Goal: Obtain resource: Download file/media

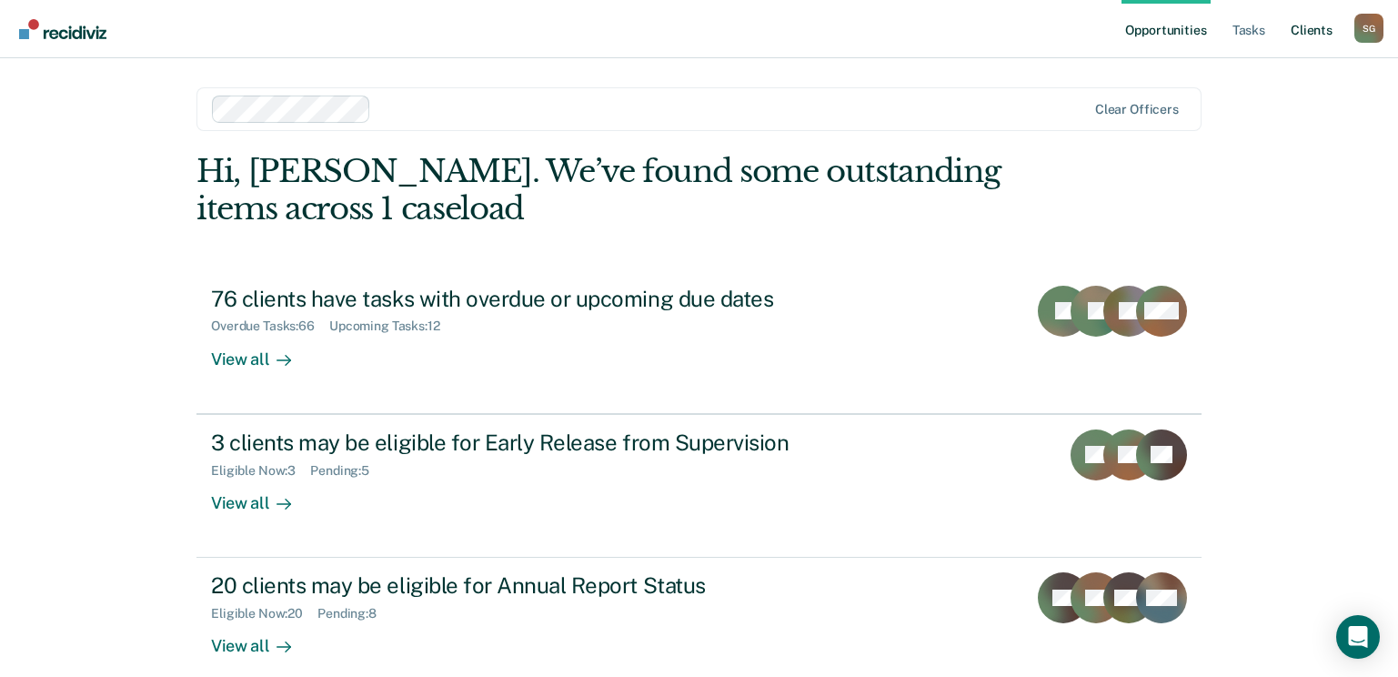
click at [1303, 35] on link "Client s" at bounding box center [1311, 29] width 49 height 58
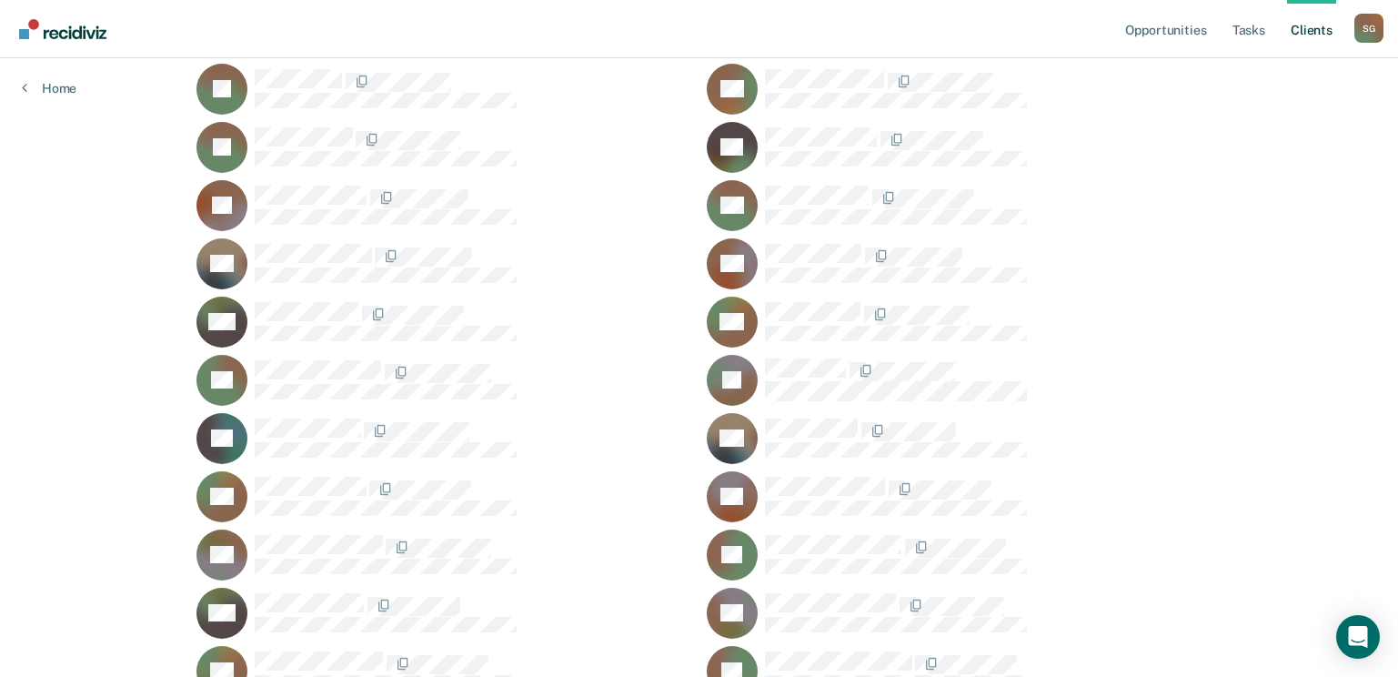
scroll to position [3911, 0]
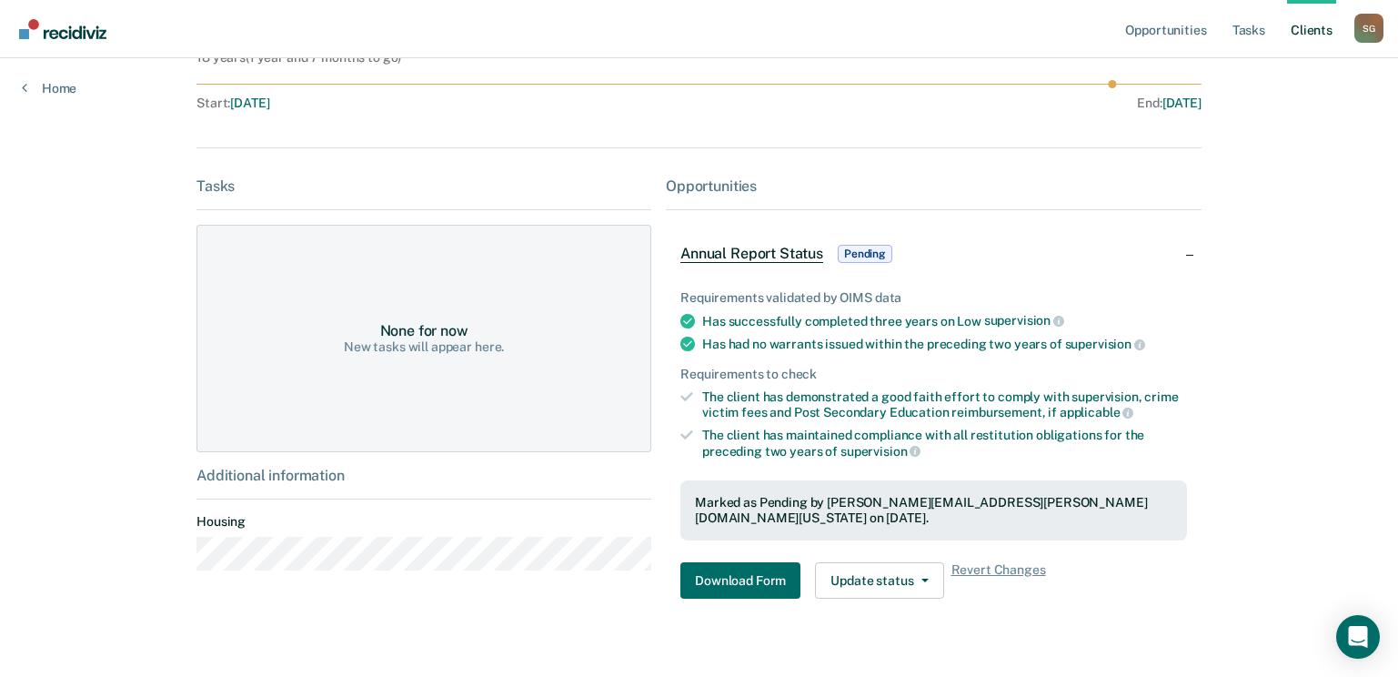
scroll to position [182, 0]
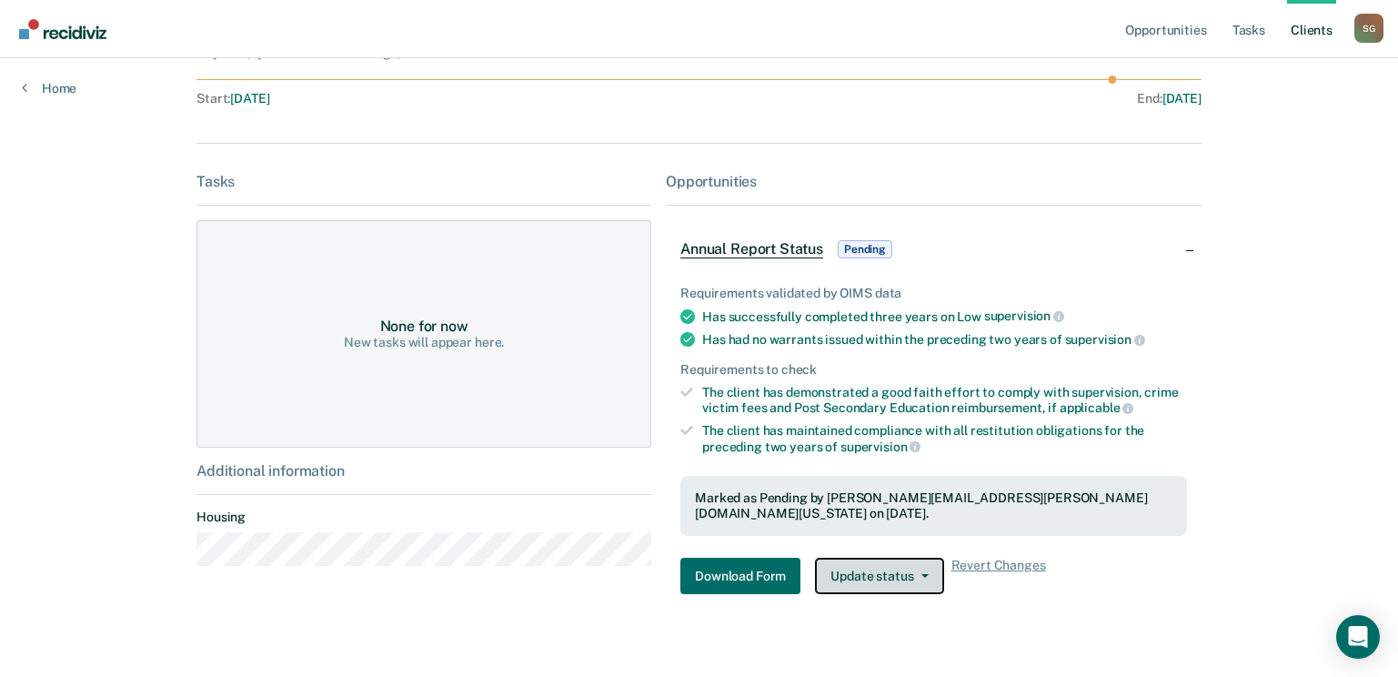
click at [922, 558] on button "Update status" at bounding box center [879, 576] width 128 height 36
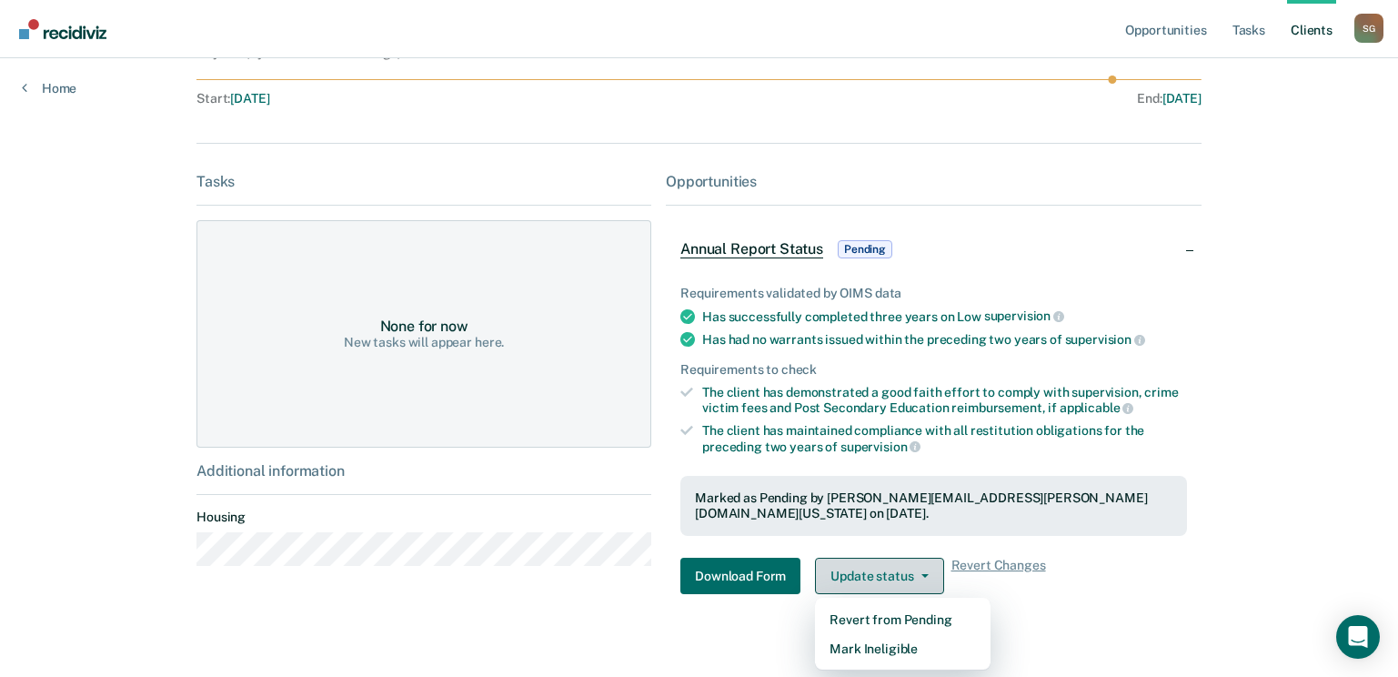
click at [922, 558] on button "Update status" at bounding box center [879, 576] width 128 height 36
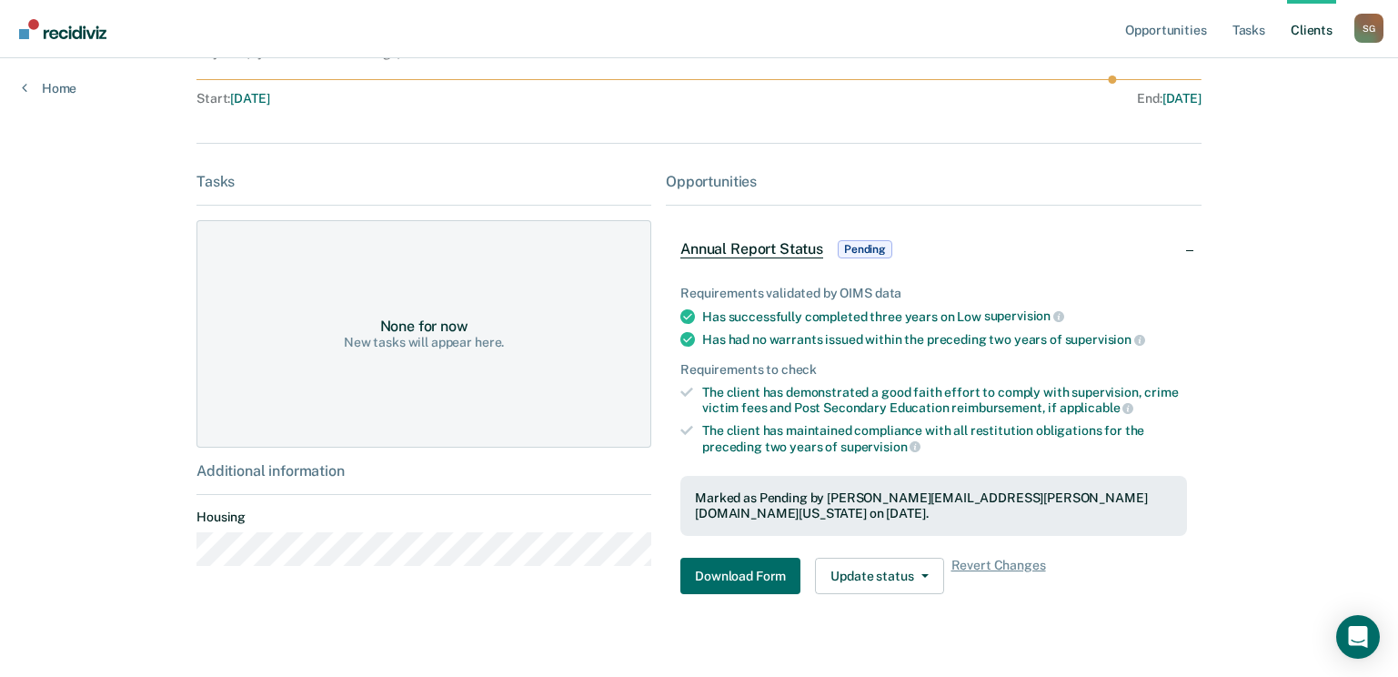
click at [790, 501] on div "Marked as Pending by [PERSON_NAME][EMAIL_ADDRESS][PERSON_NAME][DOMAIN_NAME][US_…" at bounding box center [934, 505] width 478 height 31
click at [733, 559] on button "Download Form" at bounding box center [740, 576] width 120 height 36
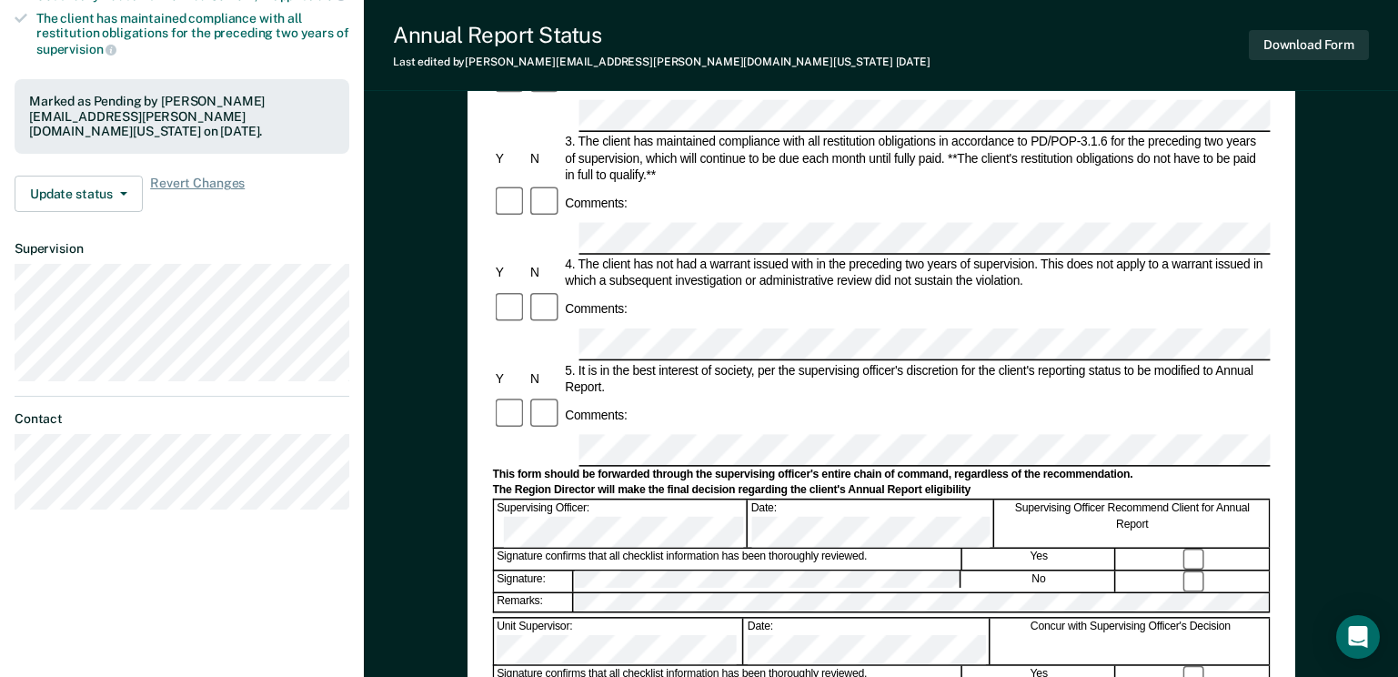
scroll to position [364, 0]
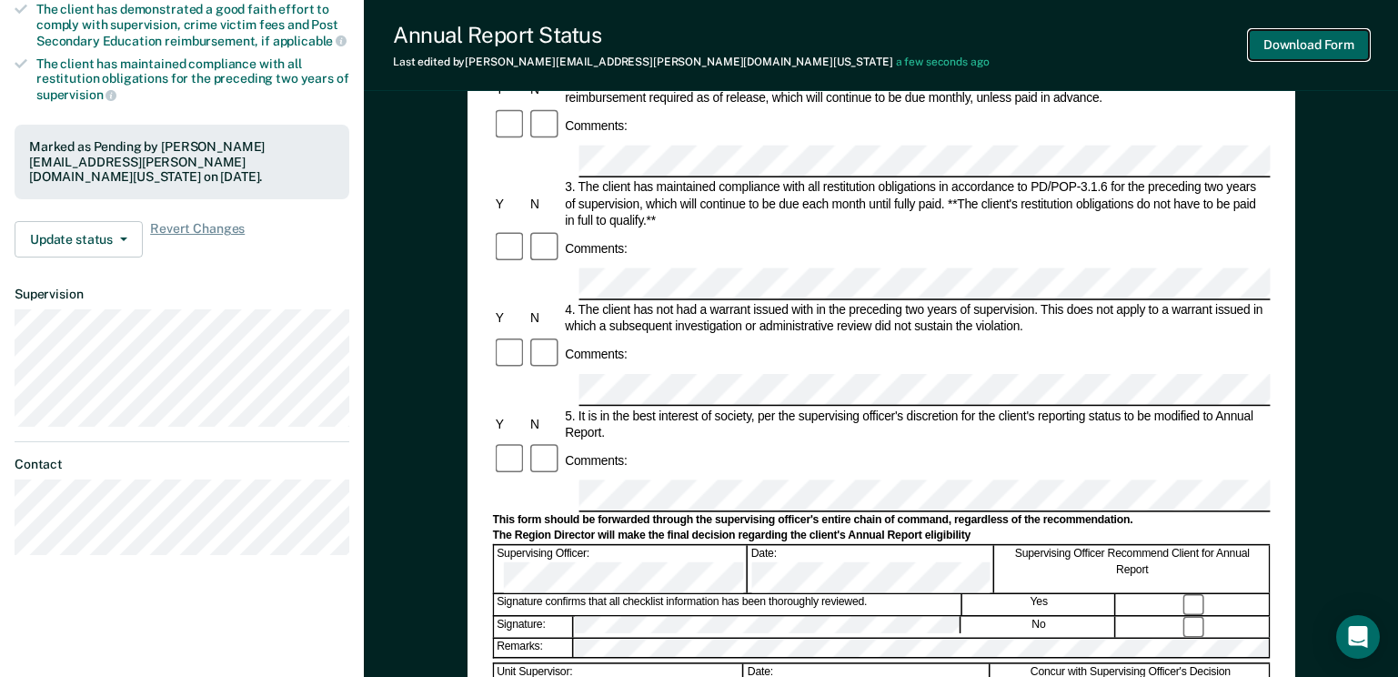
click at [1276, 35] on button "Download Form" at bounding box center [1309, 45] width 120 height 30
